Goal: Information Seeking & Learning: Learn about a topic

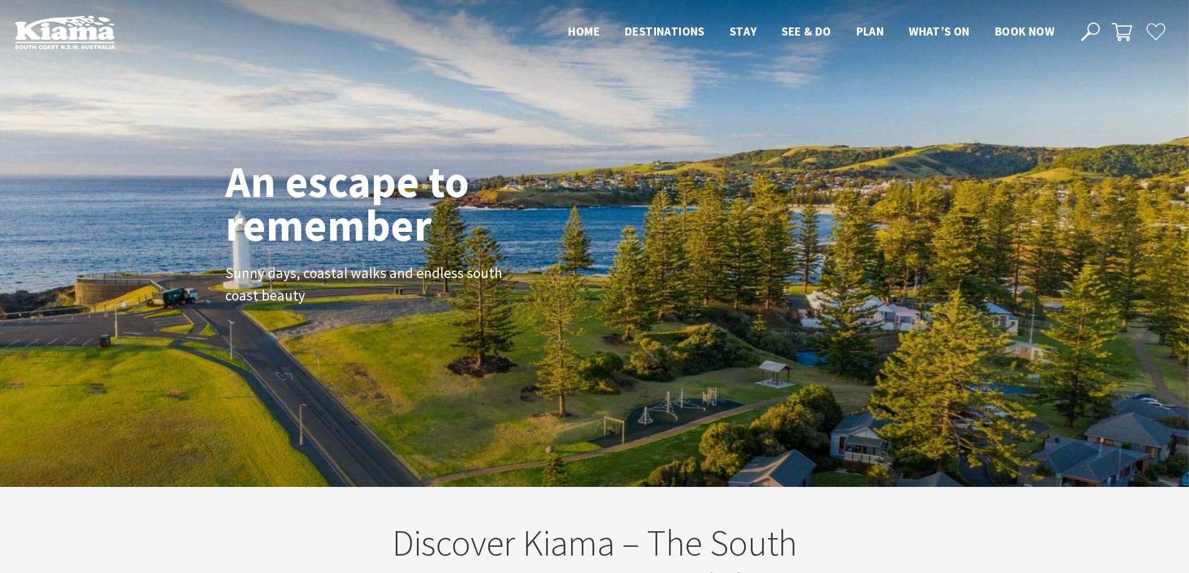
scroll to position [210, 1198]
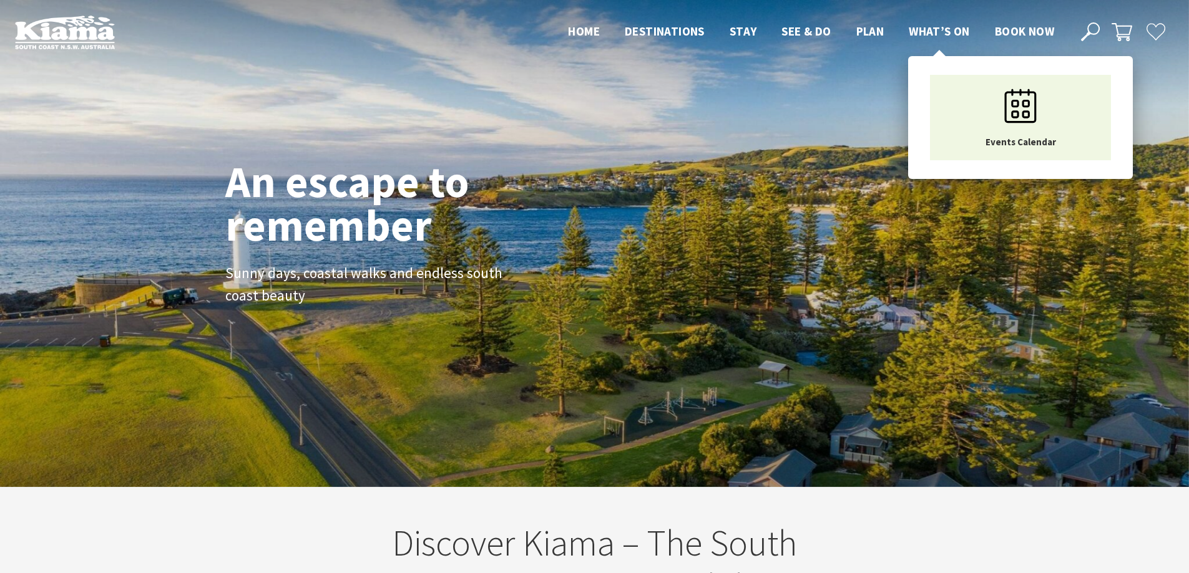
click at [943, 32] on span "What’s On" at bounding box center [938, 31] width 61 height 15
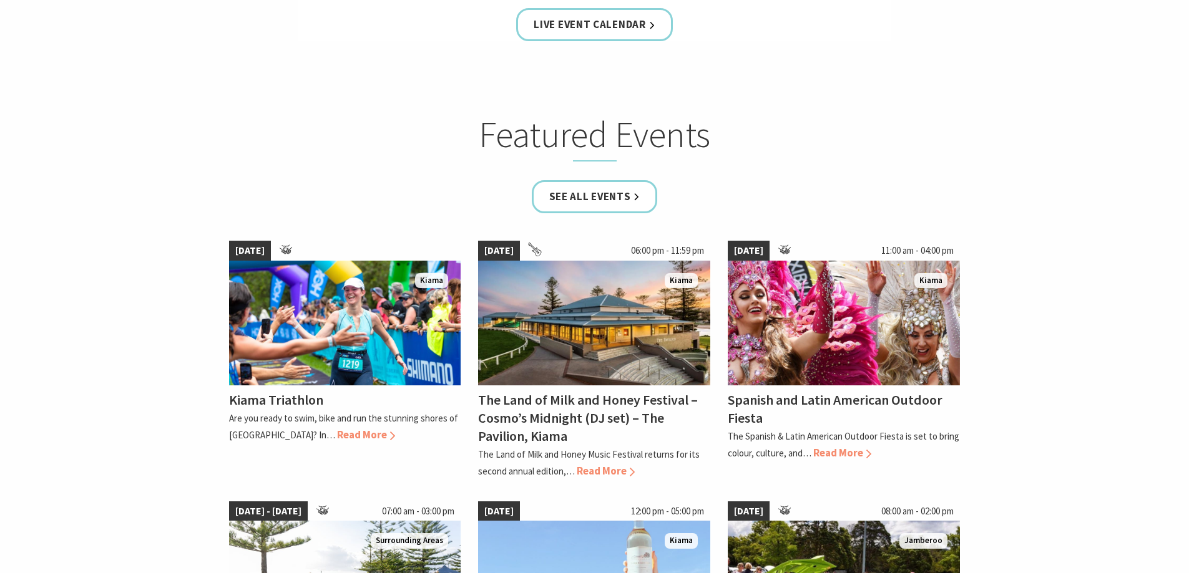
scroll to position [686, 0]
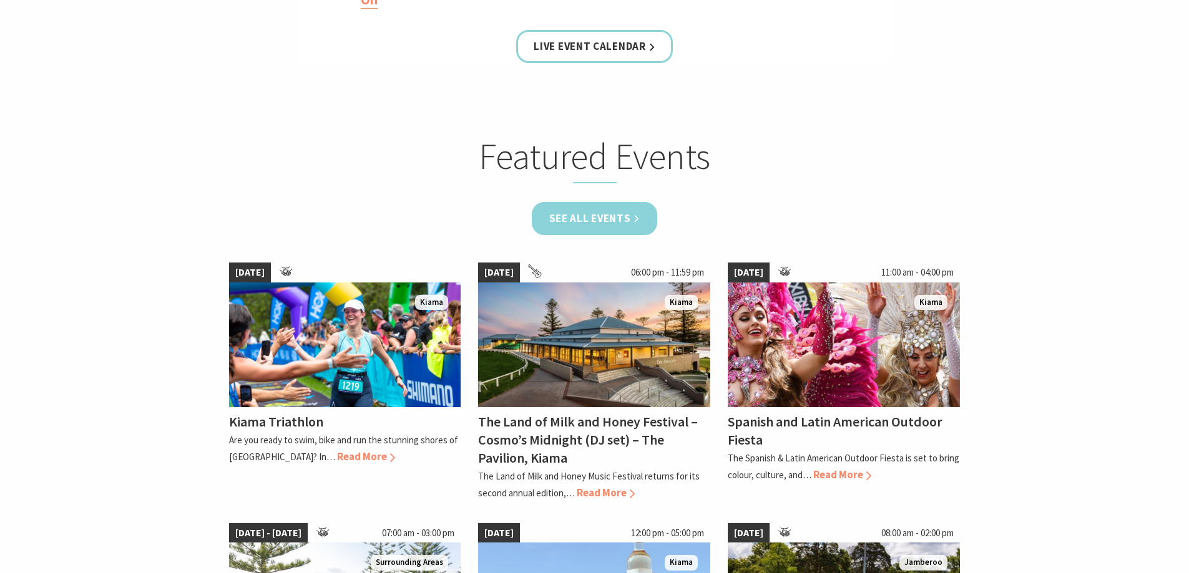
click at [627, 218] on link "See all Events" at bounding box center [595, 218] width 126 height 33
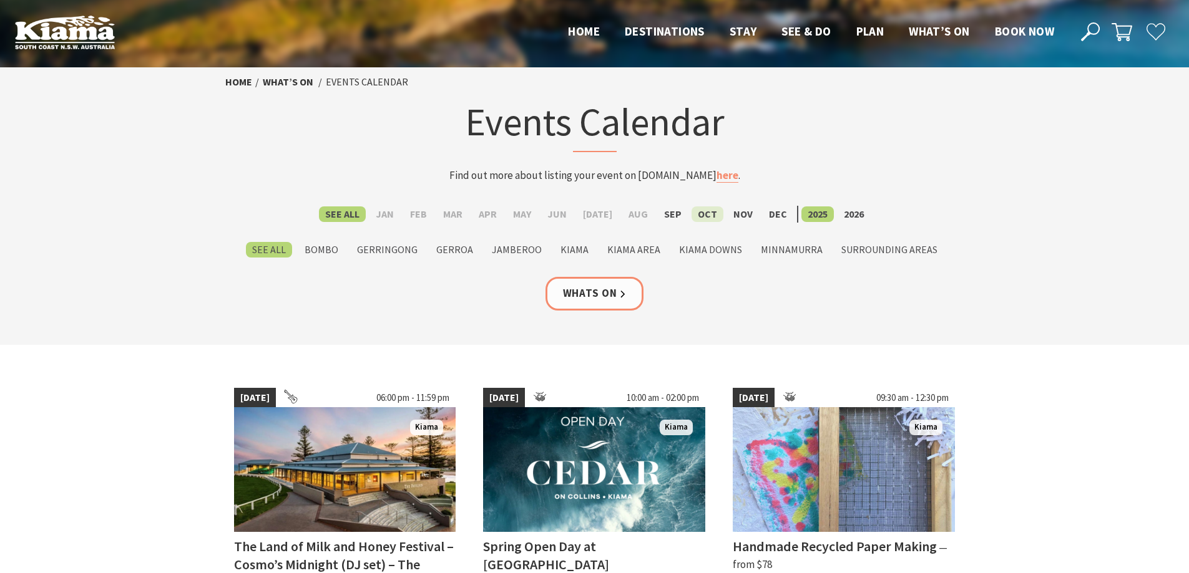
click at [701, 213] on label "Oct" at bounding box center [707, 215] width 32 height 16
click at [0, 0] on input "Oct" at bounding box center [0, 0] width 0 height 0
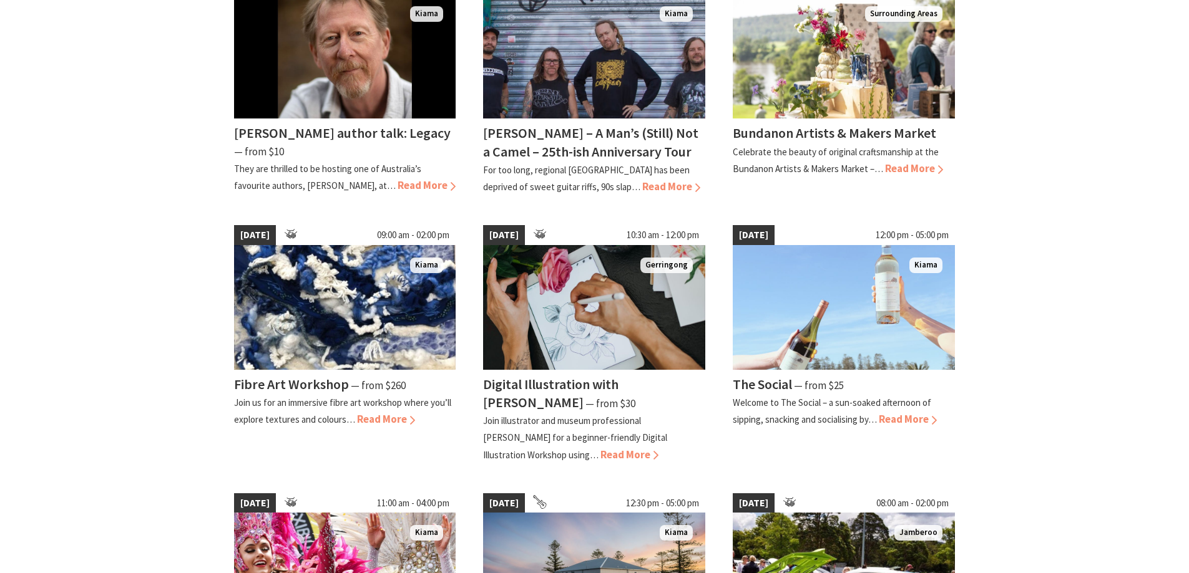
scroll to position [686, 0]
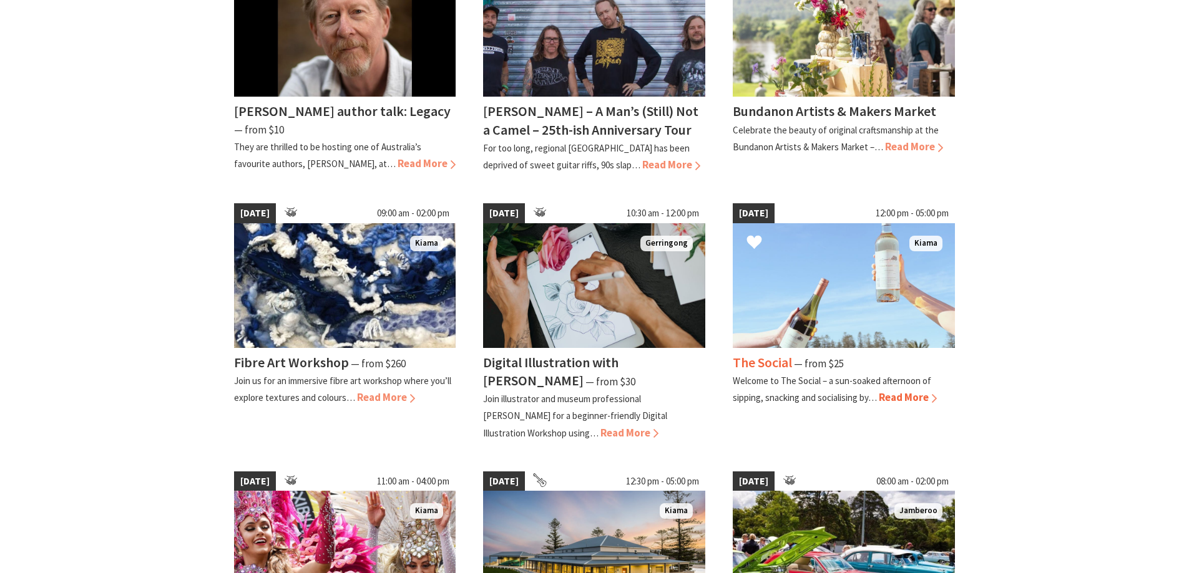
click at [834, 328] on img at bounding box center [843, 285] width 222 height 125
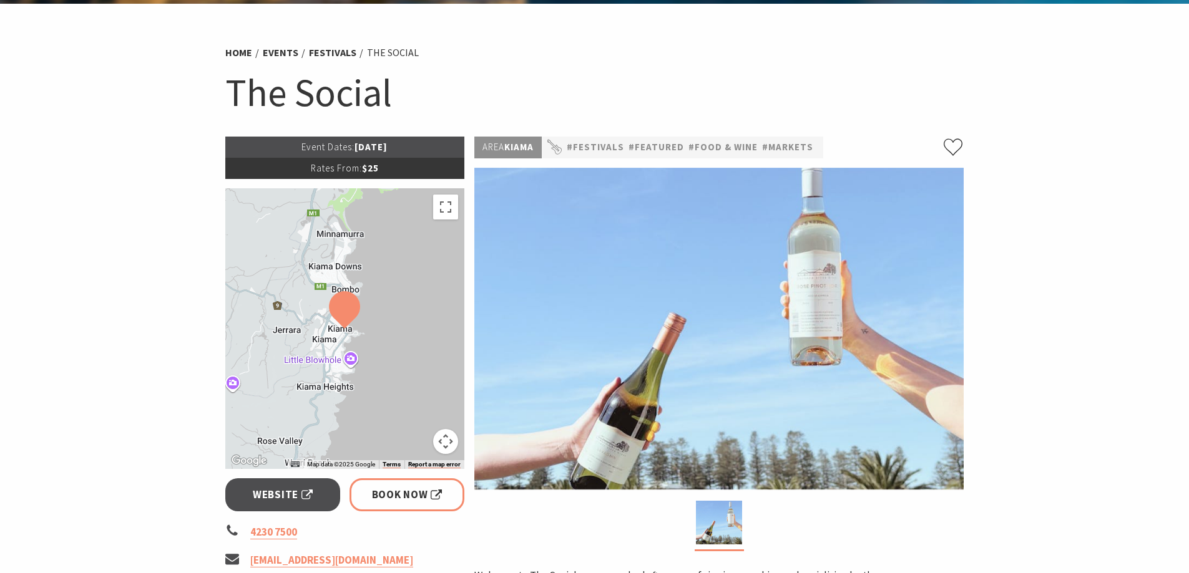
scroll to position [62, 0]
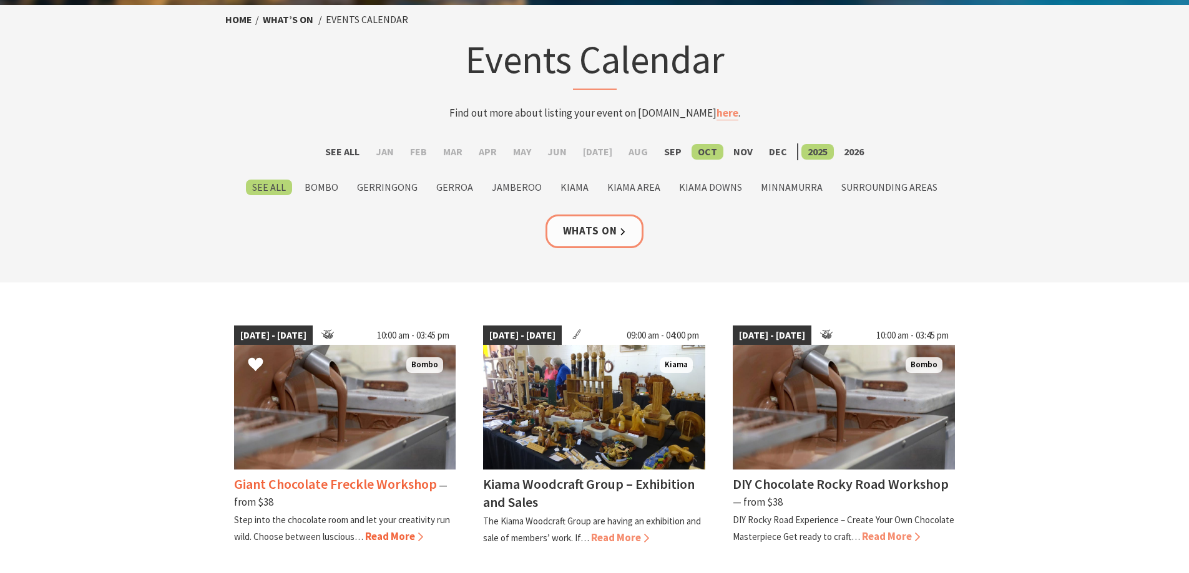
scroll to position [125, 0]
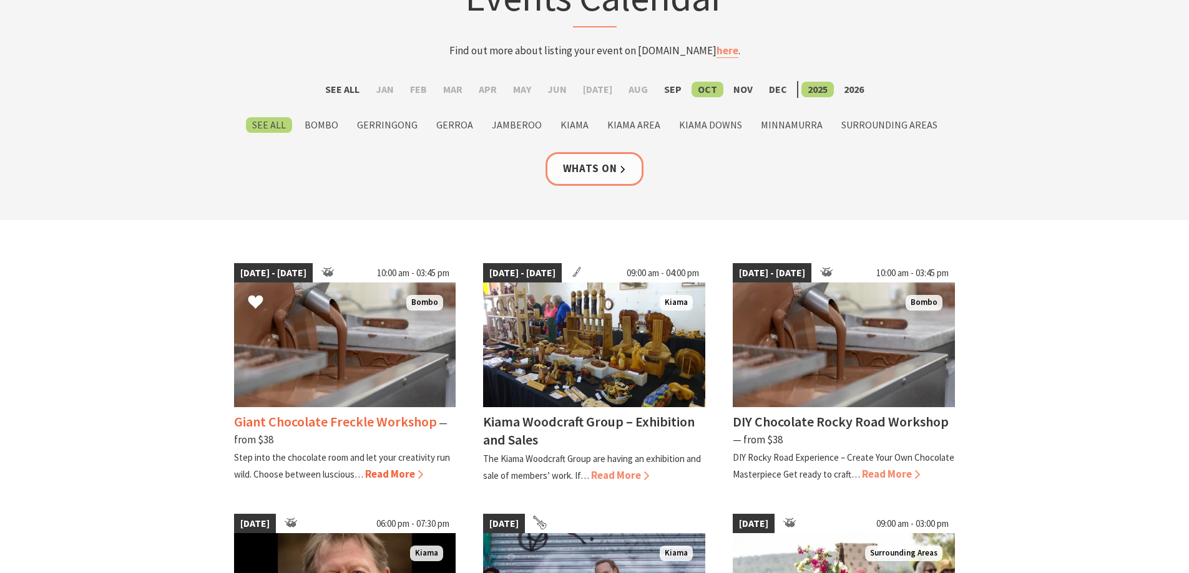
click at [365, 370] on img at bounding box center [345, 345] width 222 height 125
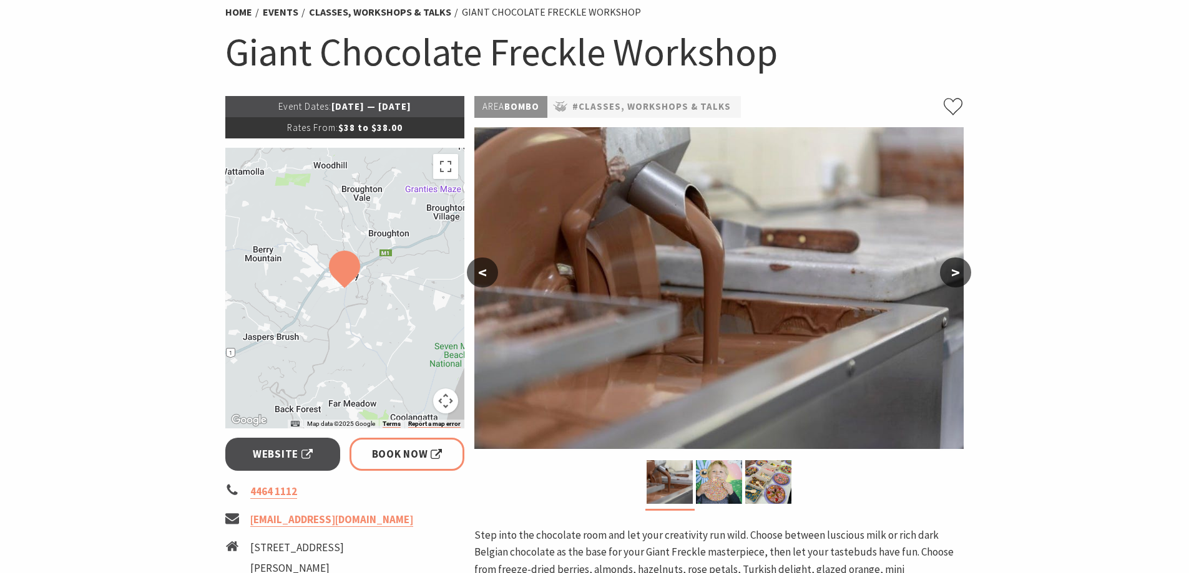
scroll to position [125, 0]
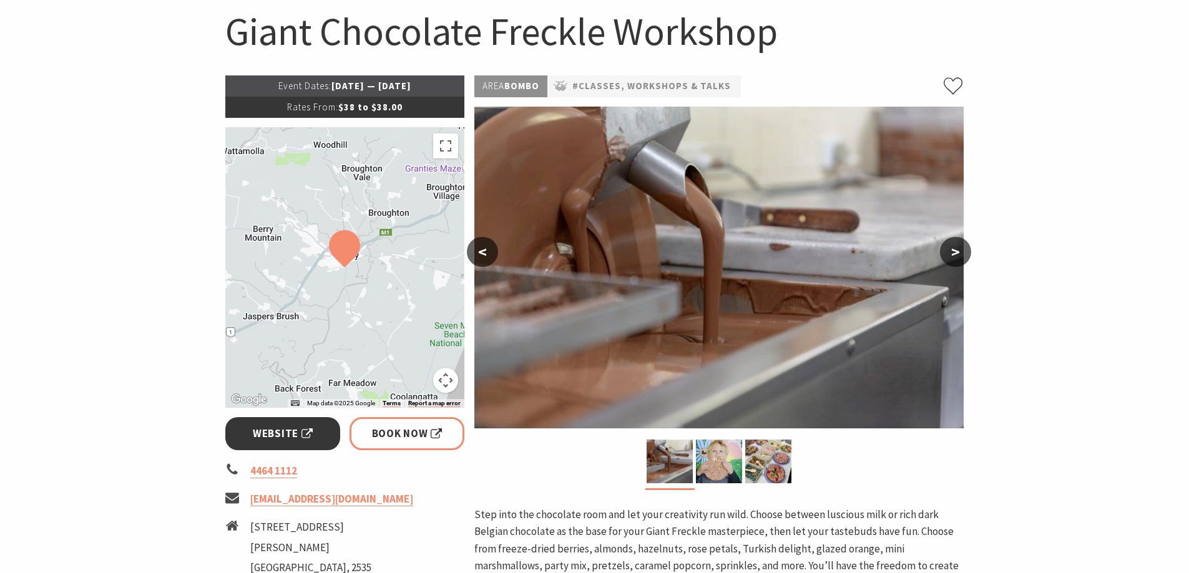
click at [269, 431] on span "Website" at bounding box center [283, 434] width 60 height 17
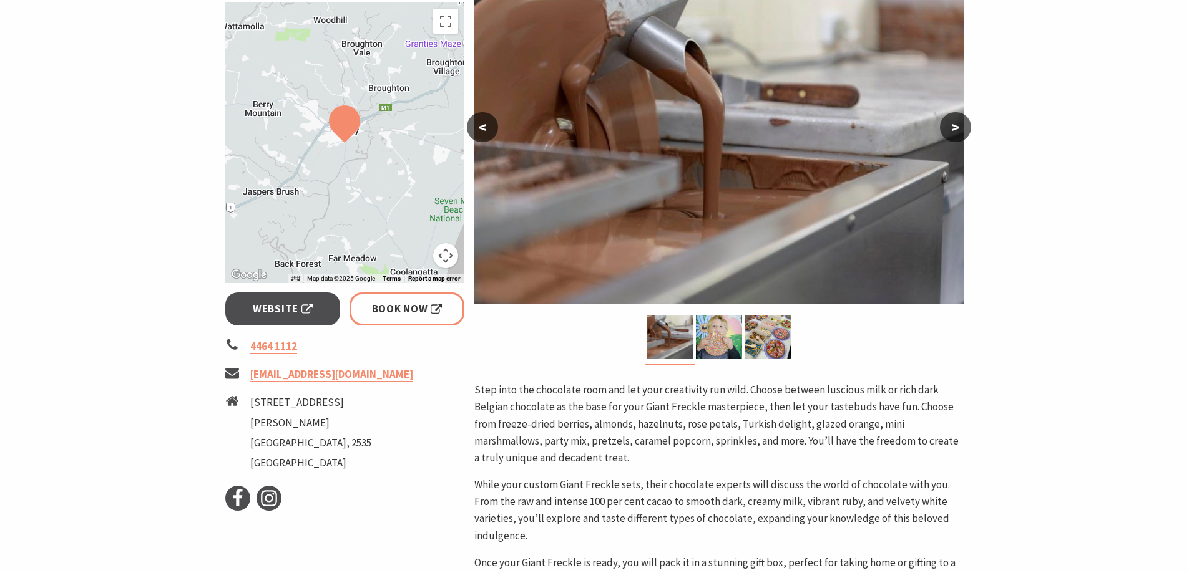
scroll to position [312, 0]
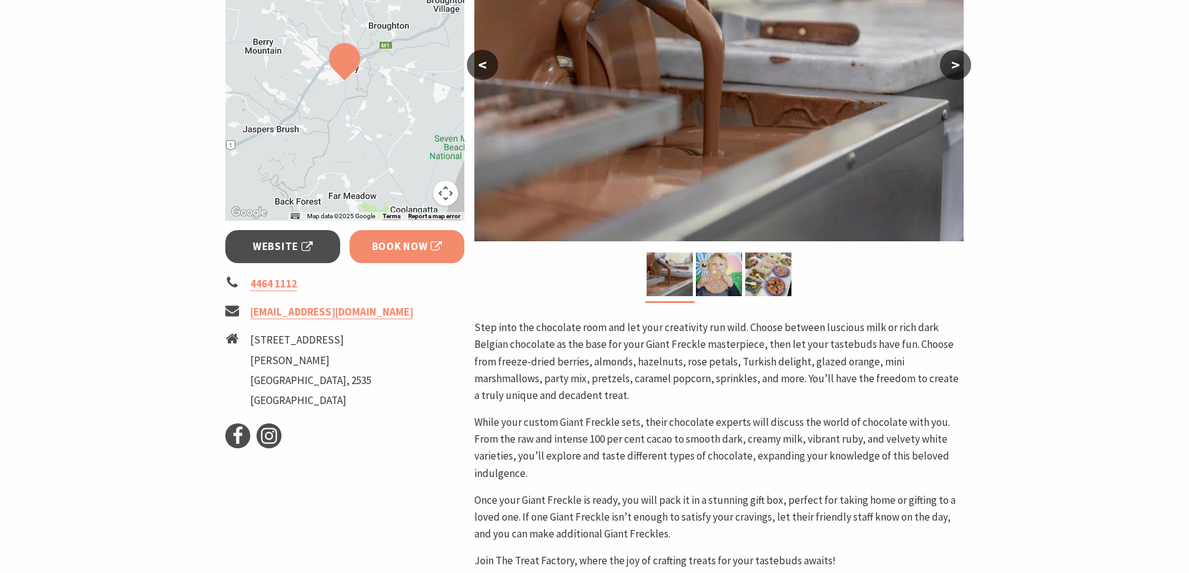
click at [406, 248] on span "Book Now" at bounding box center [407, 246] width 71 height 17
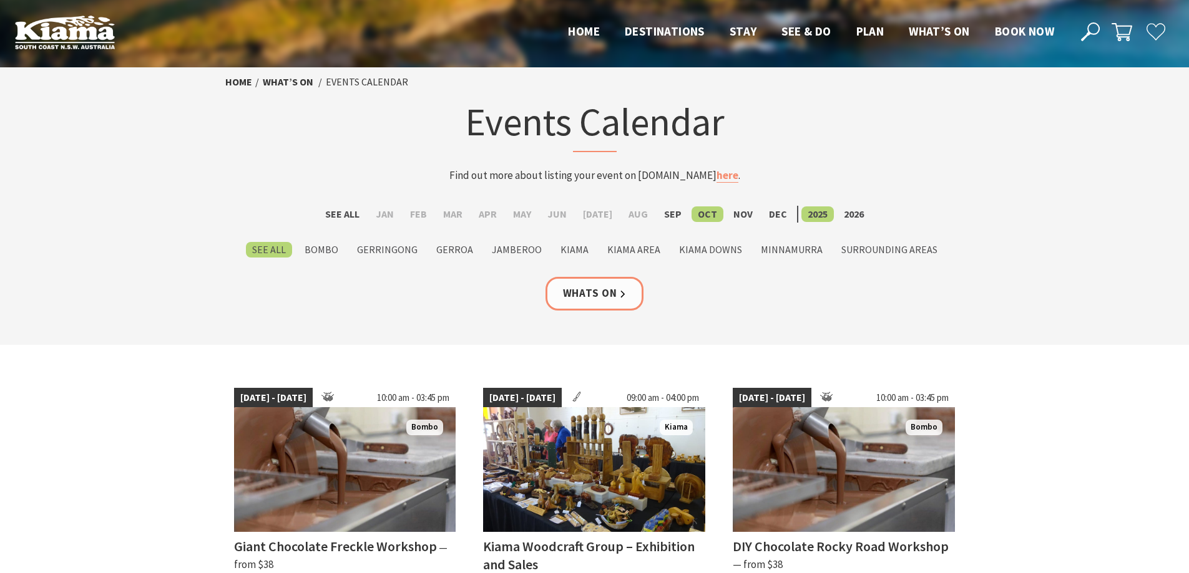
scroll to position [125, 0]
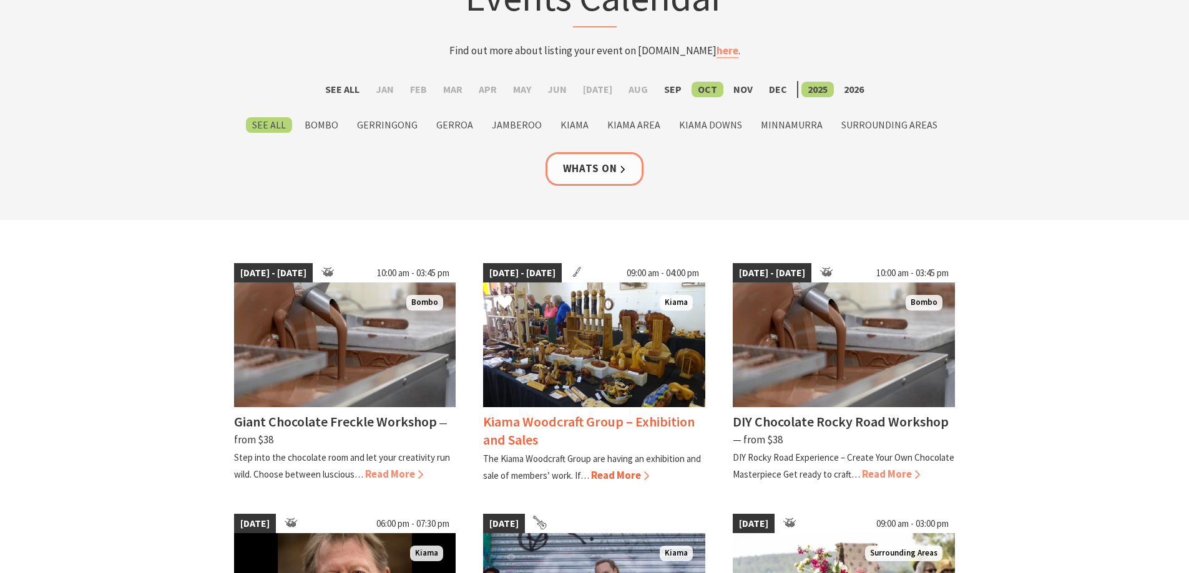
click at [547, 358] on img at bounding box center [594, 345] width 222 height 125
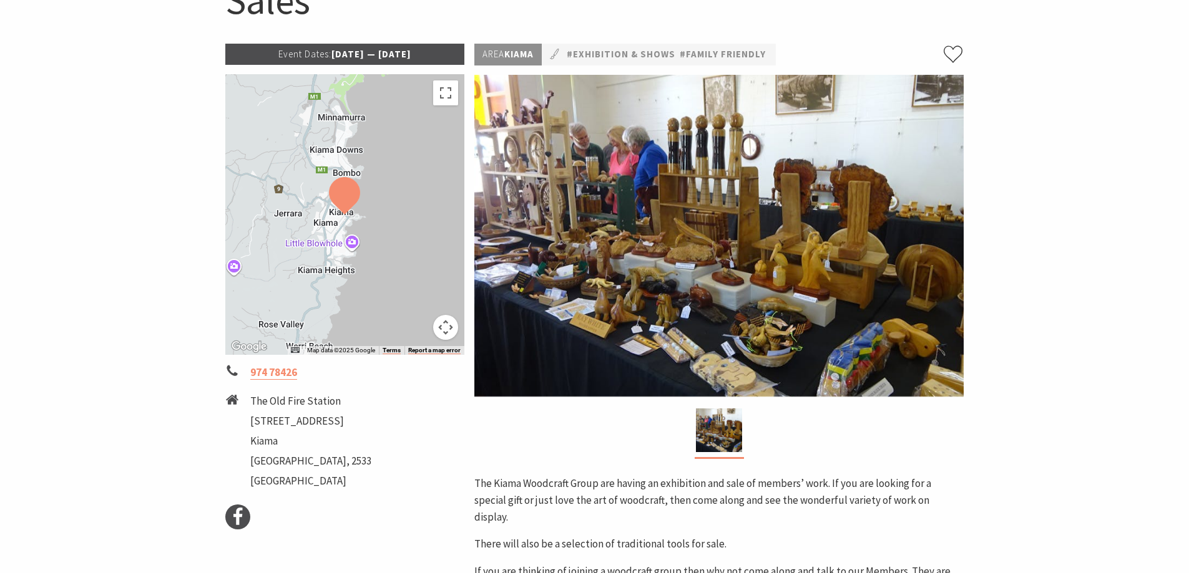
scroll to position [125, 0]
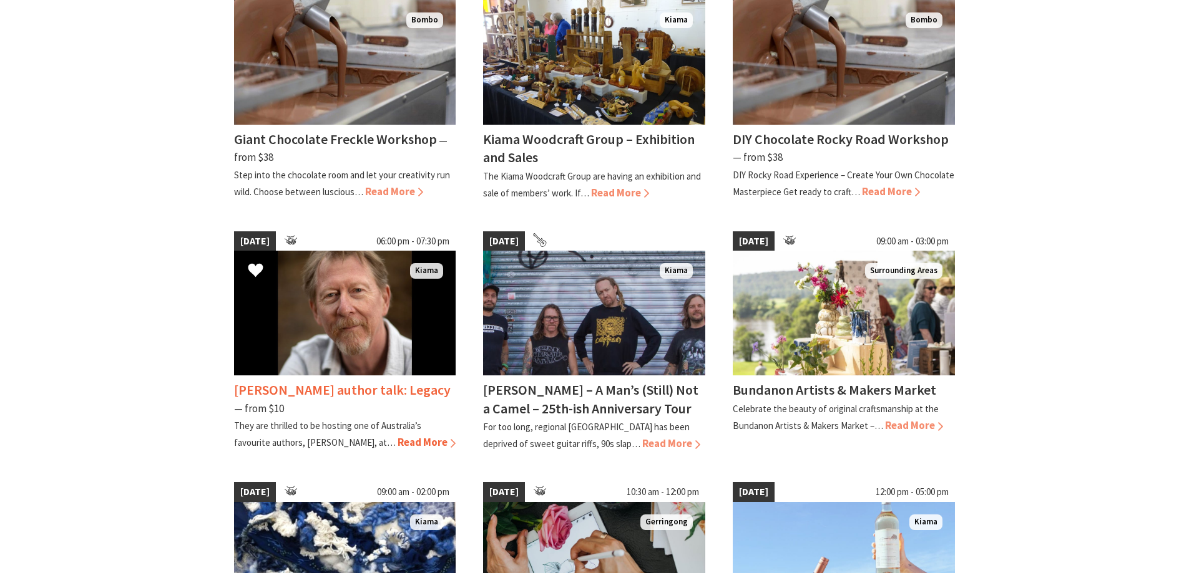
scroll to position [437, 0]
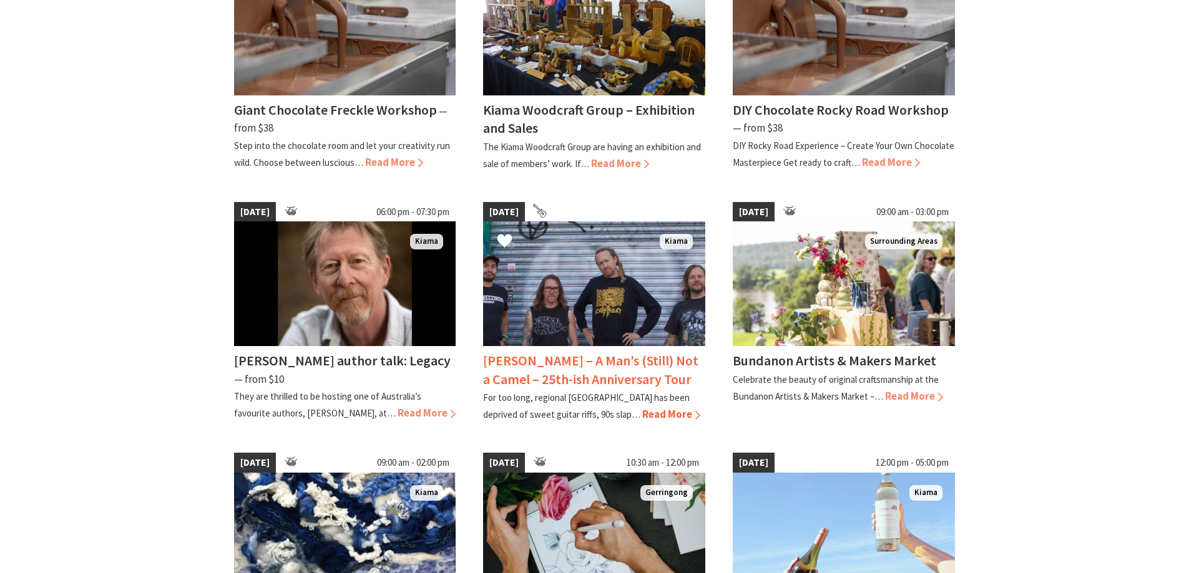
click at [553, 300] on img at bounding box center [594, 283] width 222 height 125
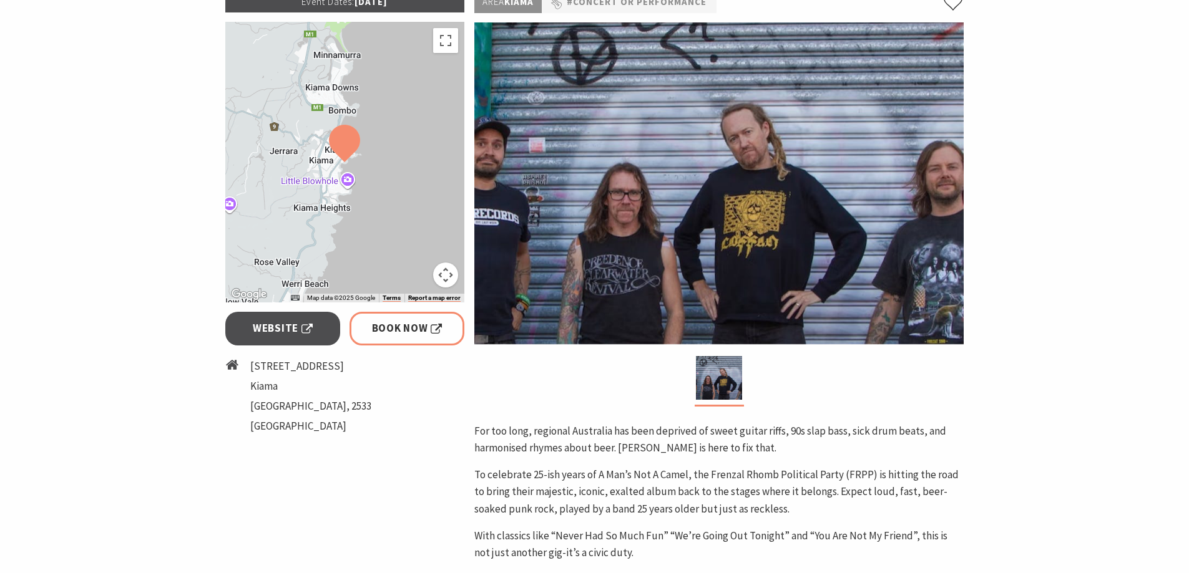
scroll to position [250, 0]
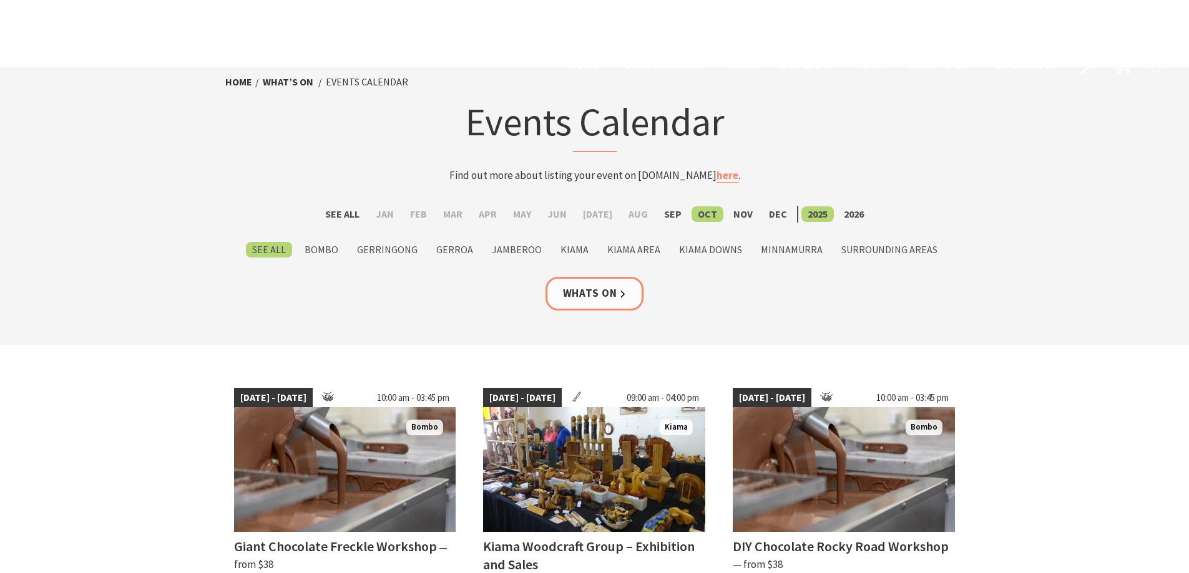
scroll to position [437, 0]
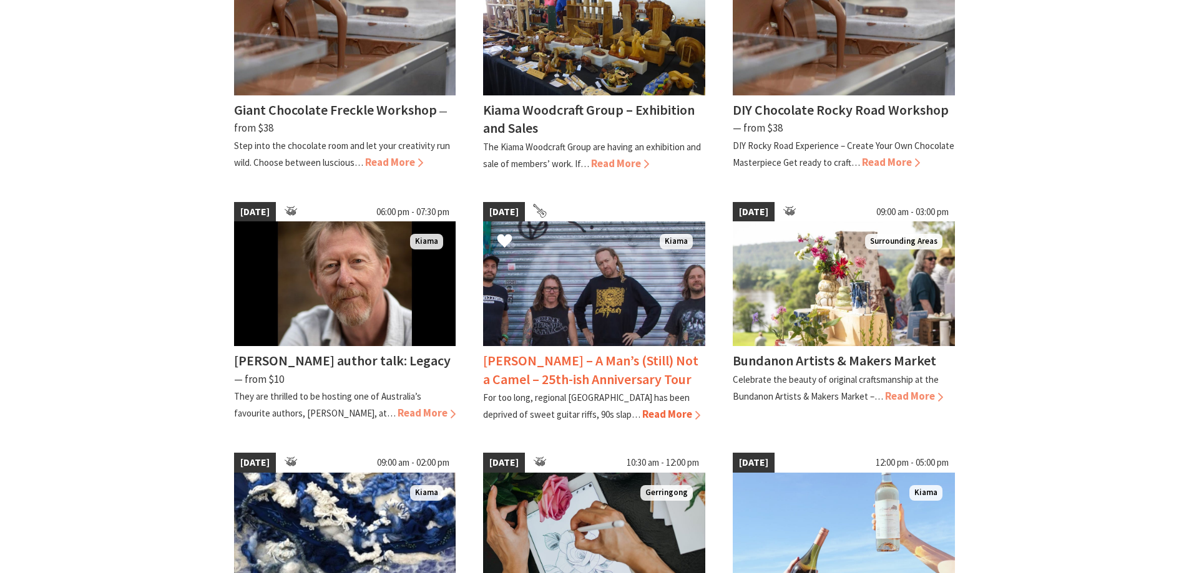
click at [615, 301] on img at bounding box center [594, 283] width 222 height 125
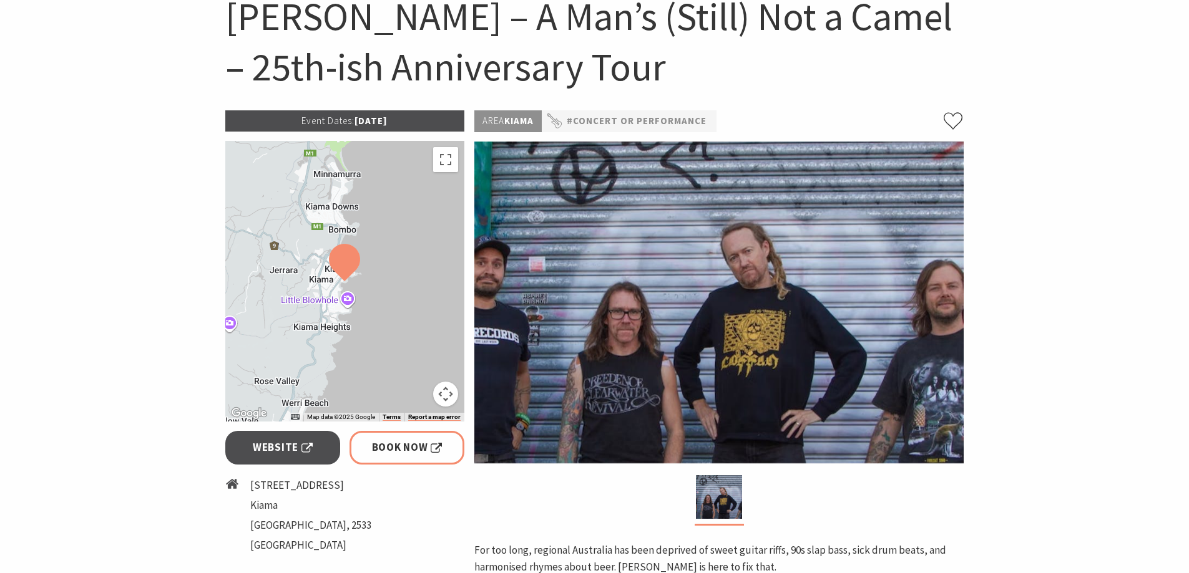
scroll to position [187, 0]
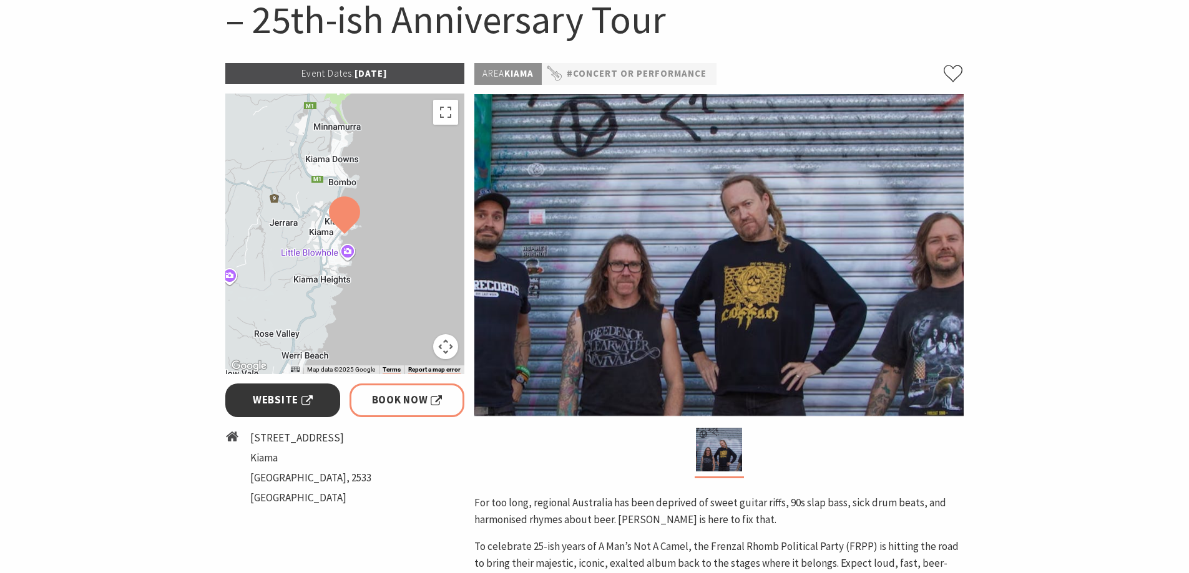
click at [278, 399] on span "Website" at bounding box center [283, 400] width 60 height 17
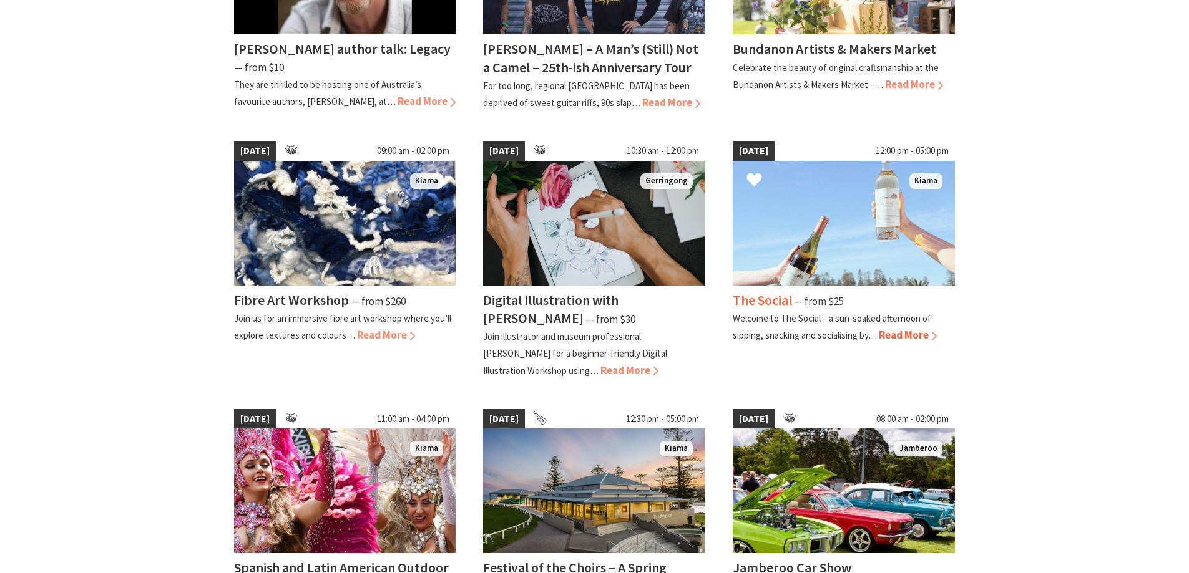
scroll to position [811, 0]
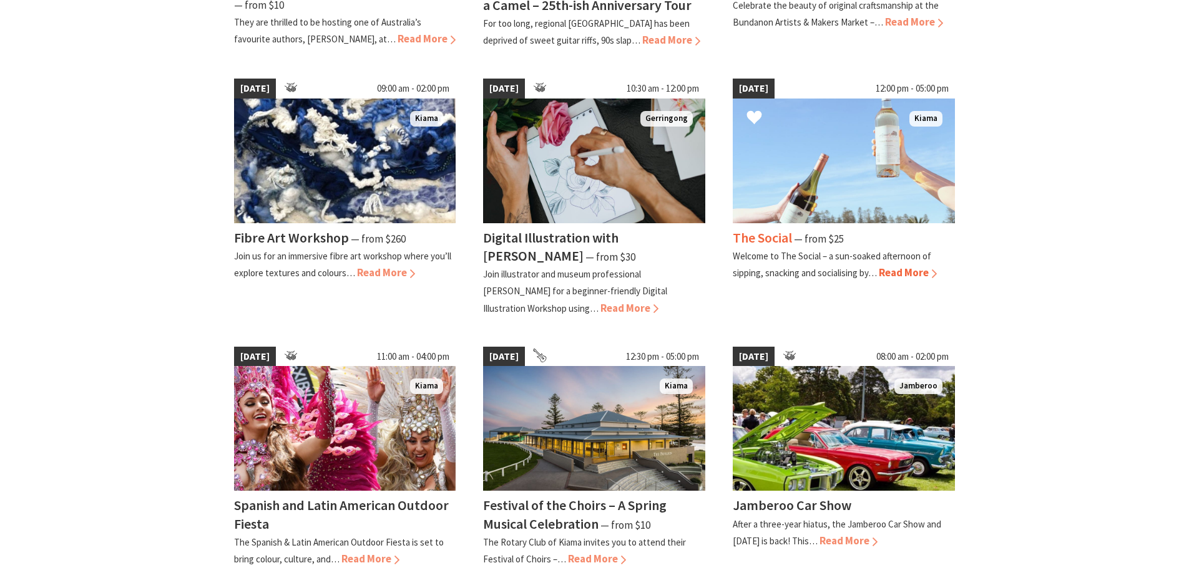
click at [829, 182] on img at bounding box center [843, 161] width 222 height 125
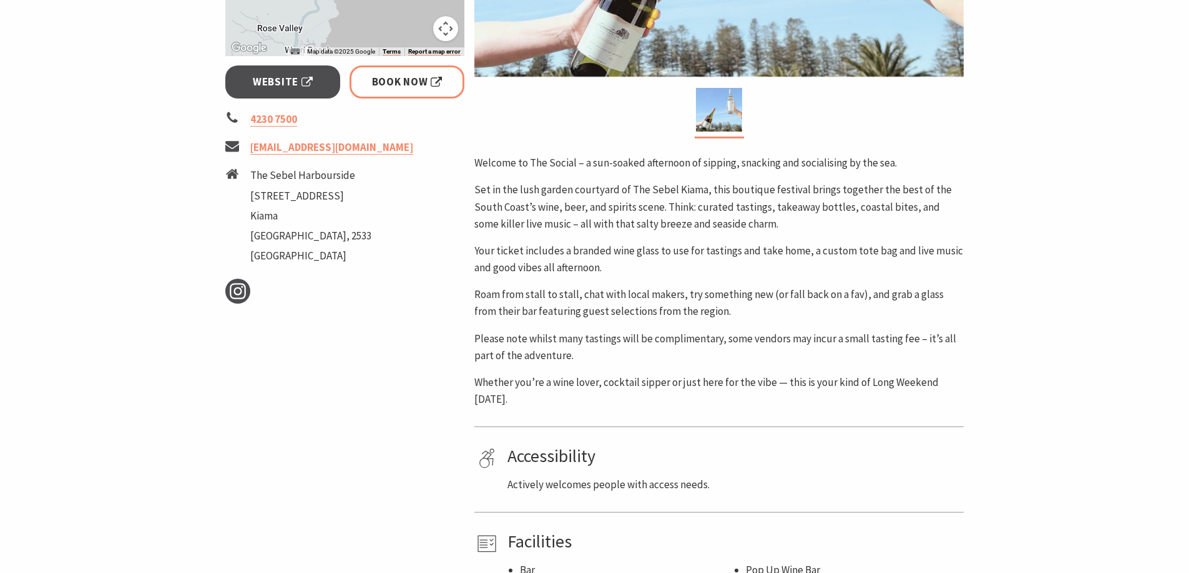
scroll to position [499, 0]
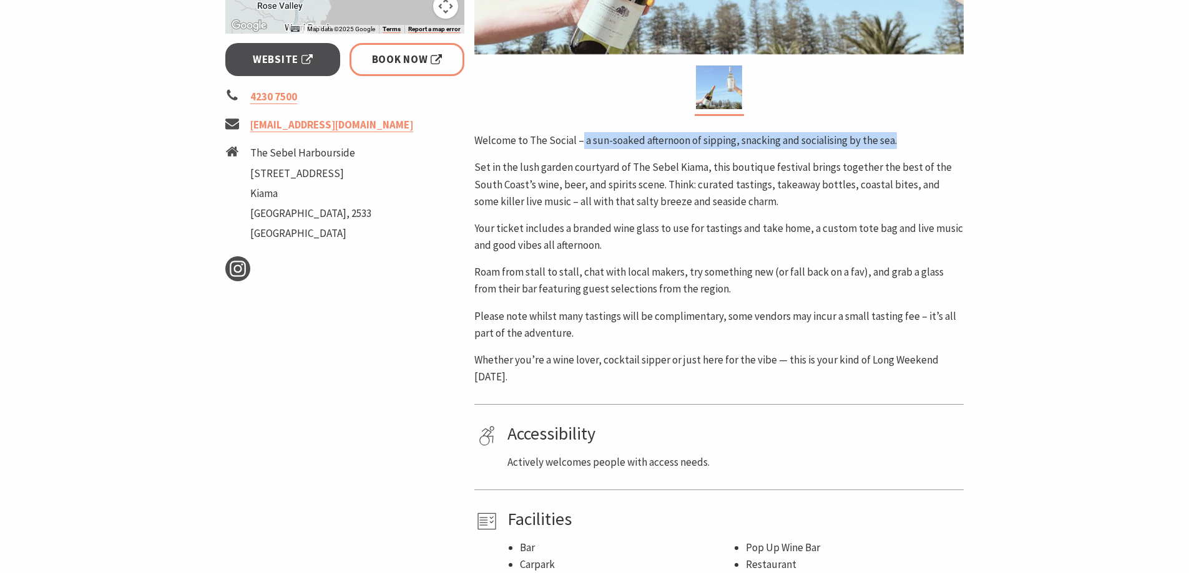
drag, startPoint x: 895, startPoint y: 139, endPoint x: 580, endPoint y: 130, distance: 315.2
click at [580, 130] on div "Area [GEOGRAPHIC_DATA] #Festivals #Featured #Food & Wine #Markets Welcome to Th…" at bounding box center [718, 146] width 499 height 890
copy p "a sun-soaked afternoon of sipping, snacking and socialising by the sea."
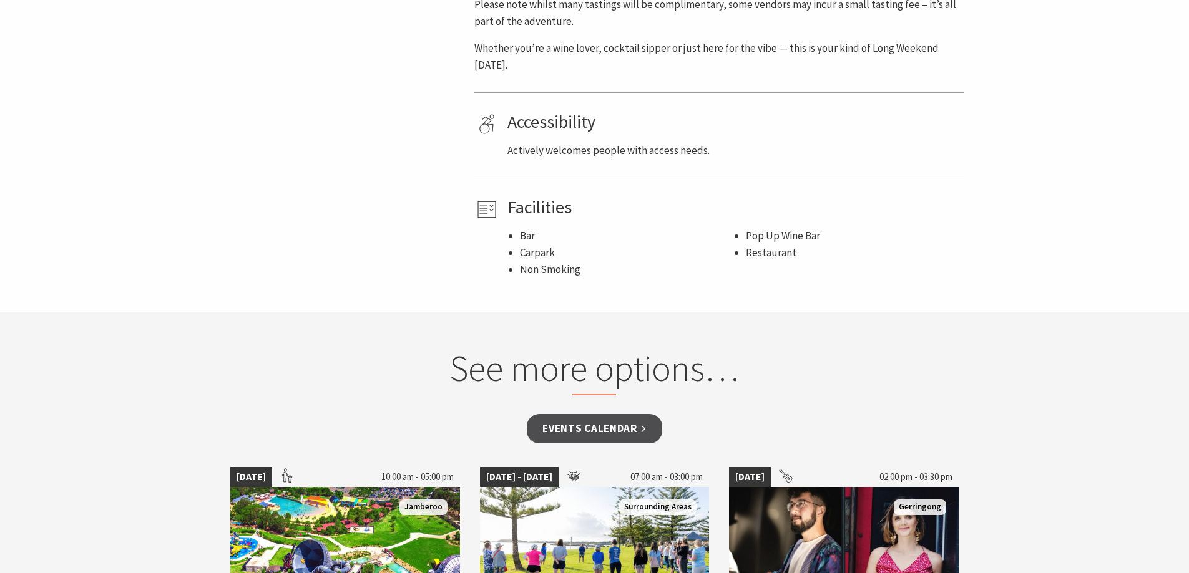
scroll to position [437, 0]
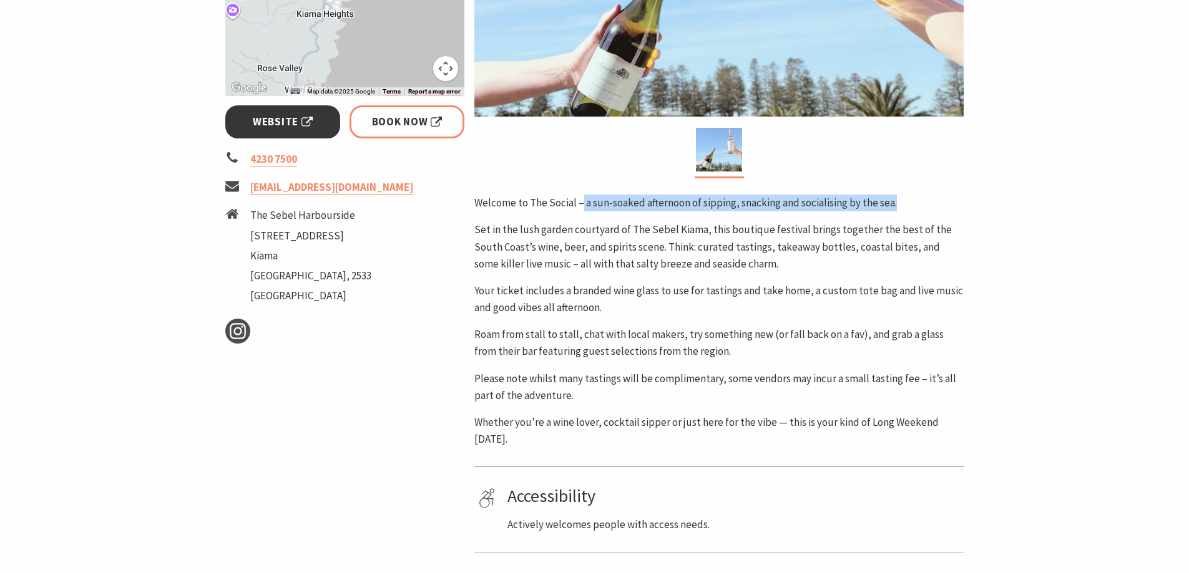
click at [257, 120] on span "Website" at bounding box center [283, 122] width 60 height 17
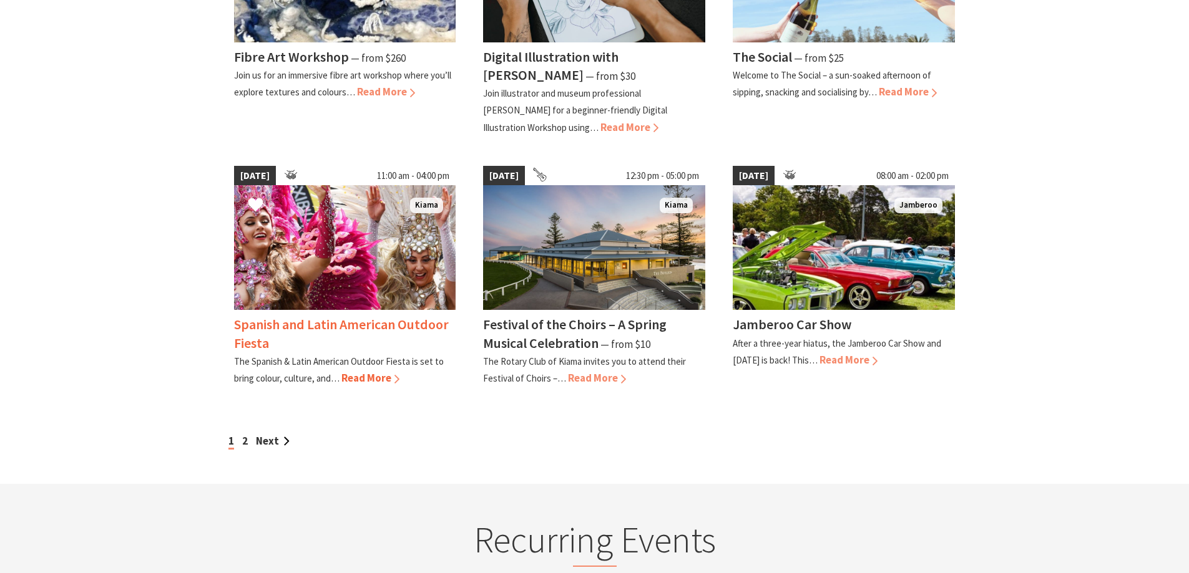
scroll to position [998, 0]
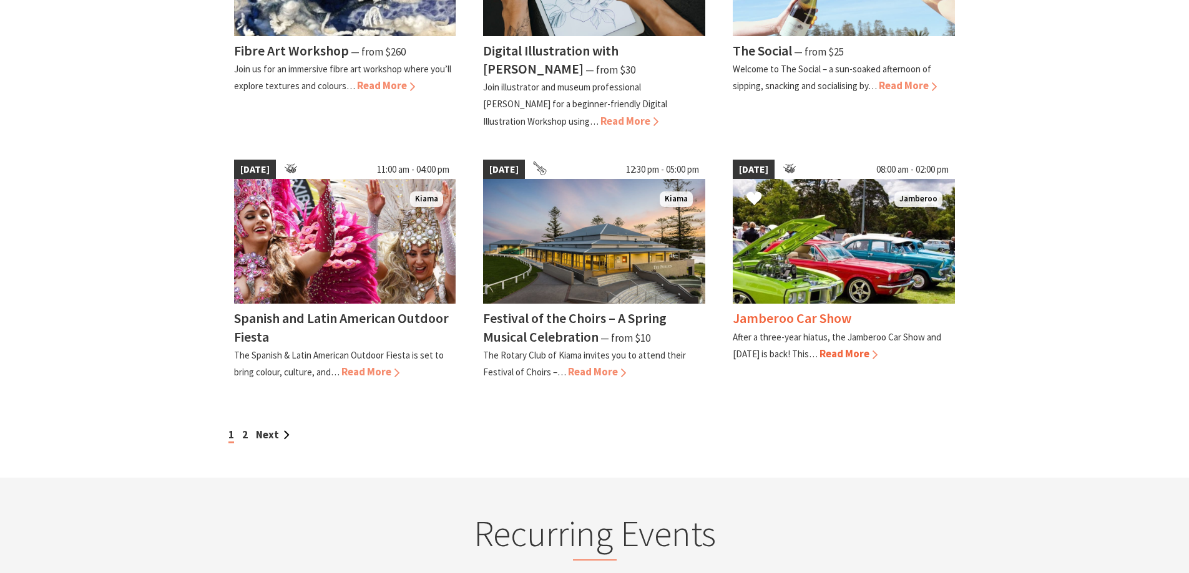
click at [837, 231] on img at bounding box center [843, 241] width 222 height 125
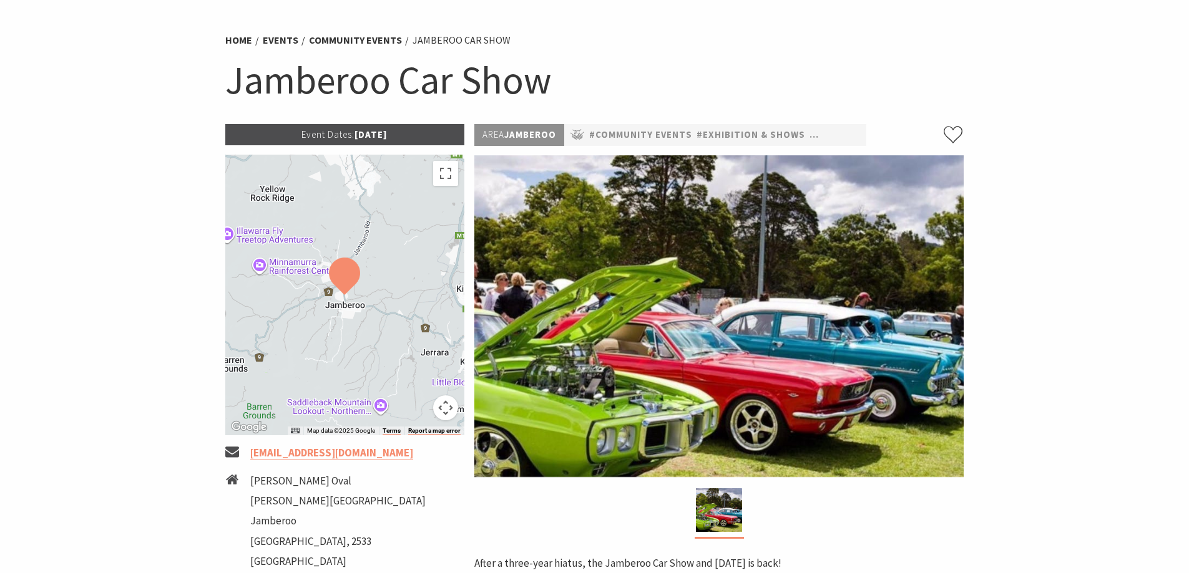
scroll to position [62, 0]
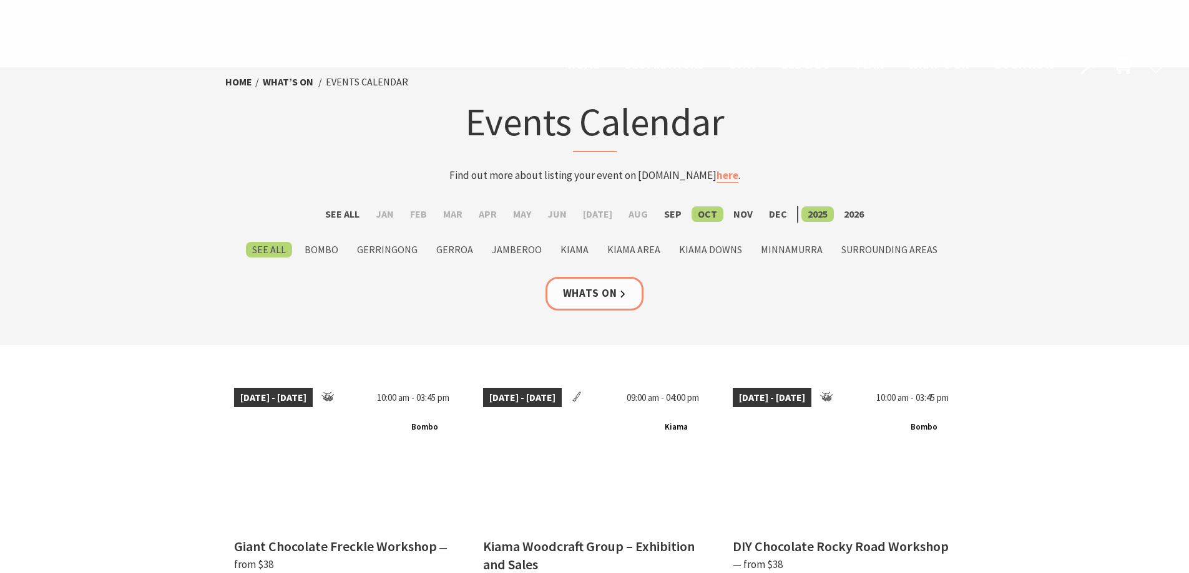
scroll to position [998, 0]
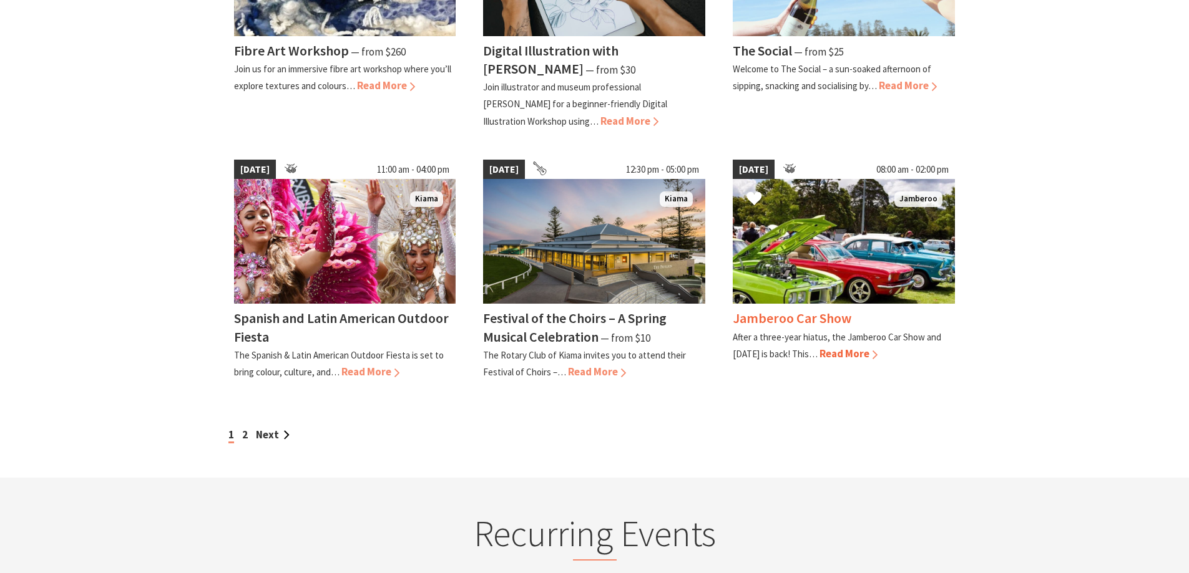
click at [862, 356] on span "Read More" at bounding box center [848, 354] width 58 height 14
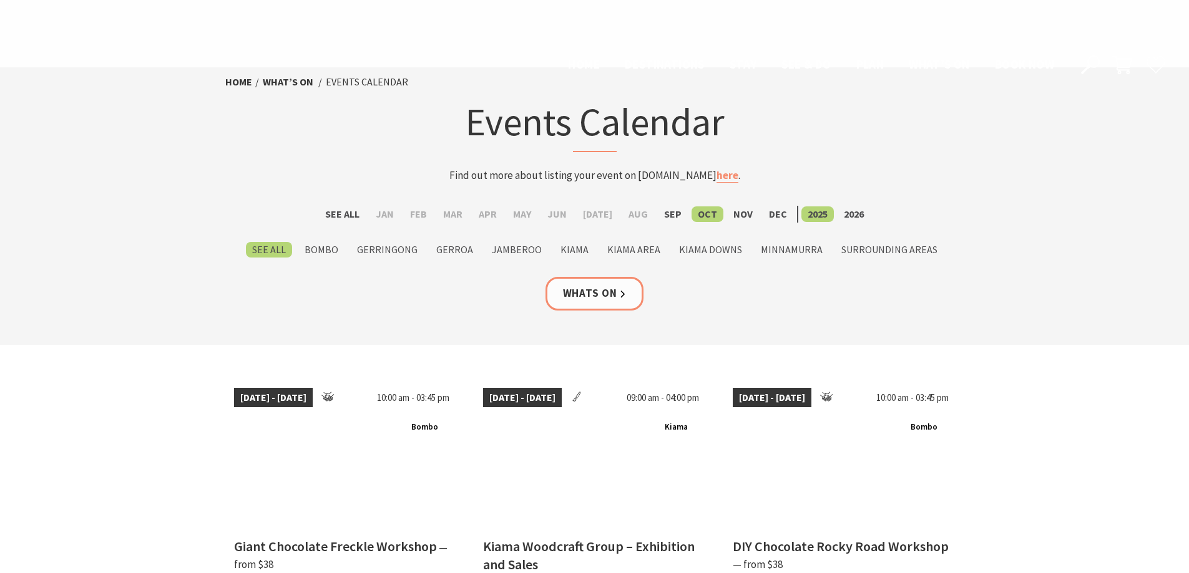
scroll to position [998, 0]
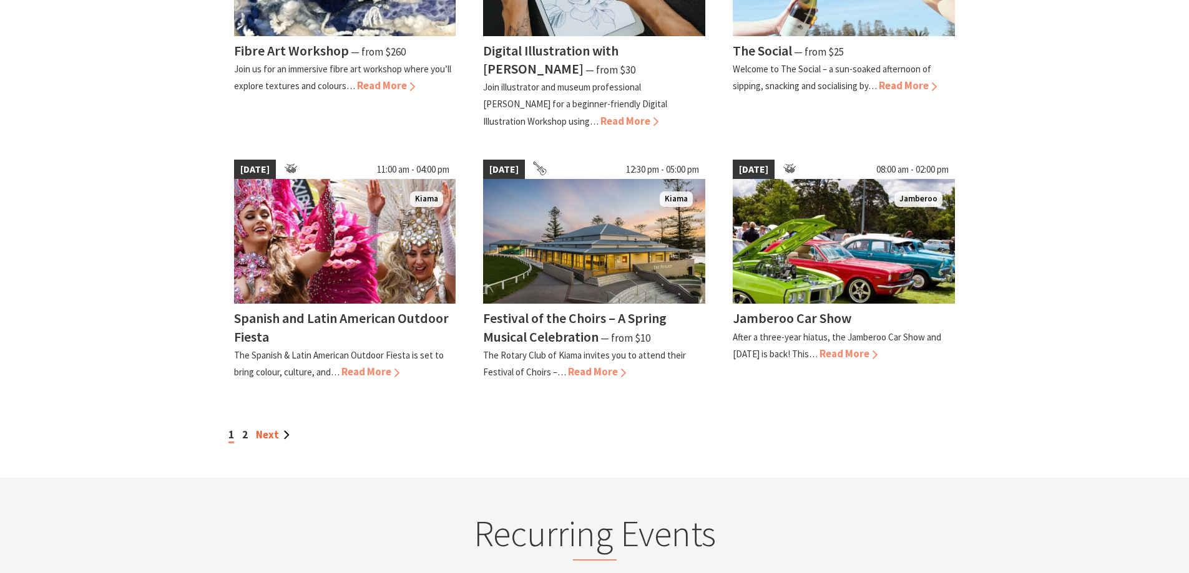
click at [273, 436] on link "Next" at bounding box center [273, 435] width 34 height 14
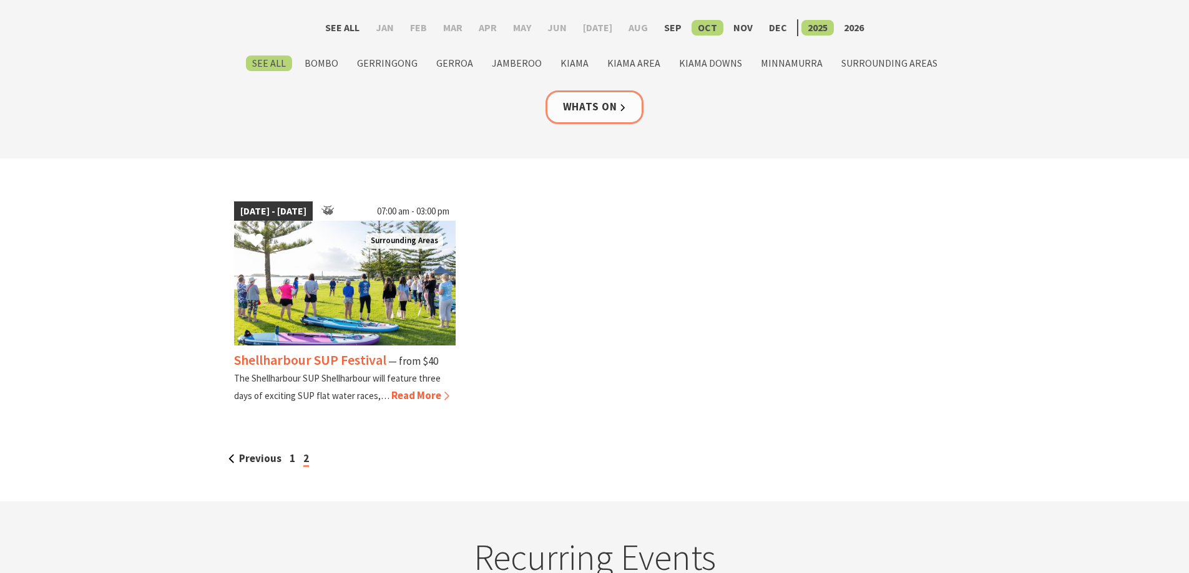
scroll to position [250, 0]
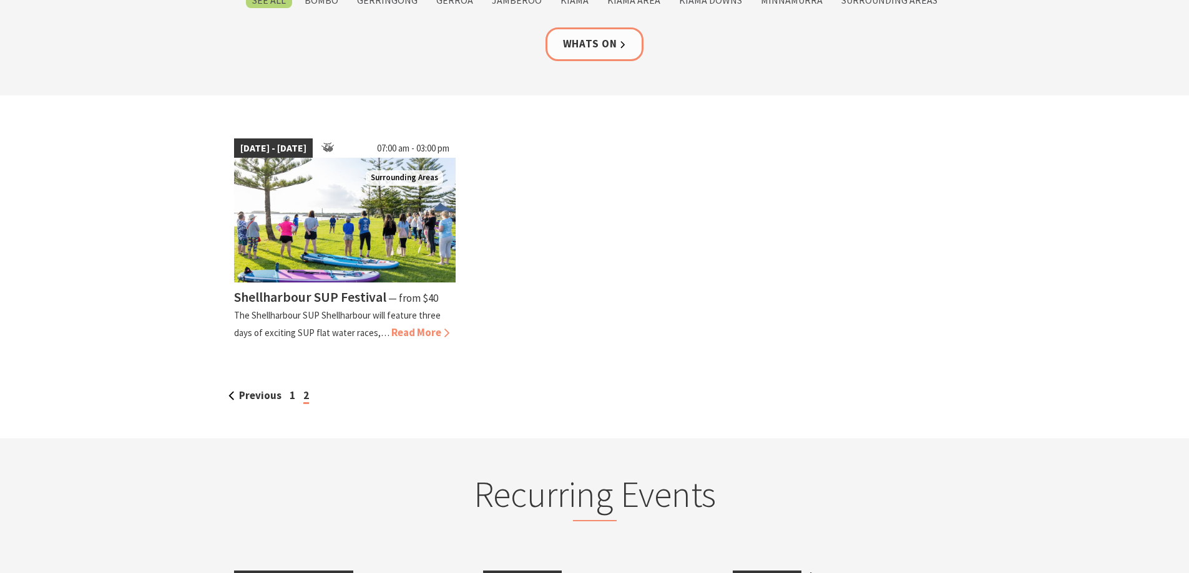
click at [628, 230] on div "31 Oct 25 - 02 [DATE] 07:00 am - 03:00 pm Surrounding Areas Shellharbour SUP Fe…" at bounding box center [594, 246] width 749 height 233
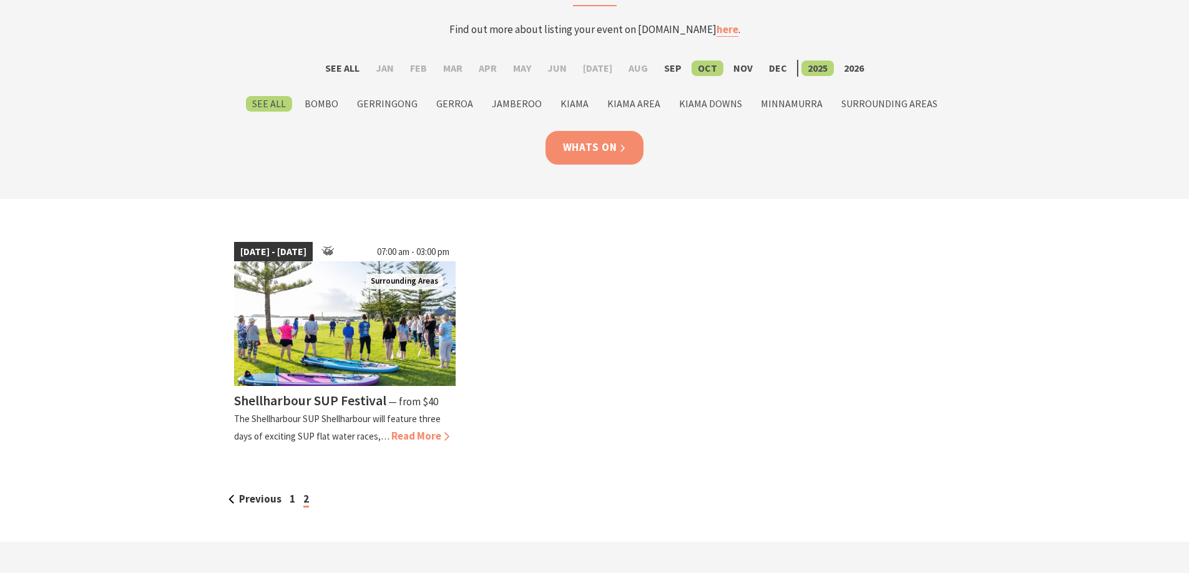
scroll to position [0, 0]
